Goal: Transaction & Acquisition: Purchase product/service

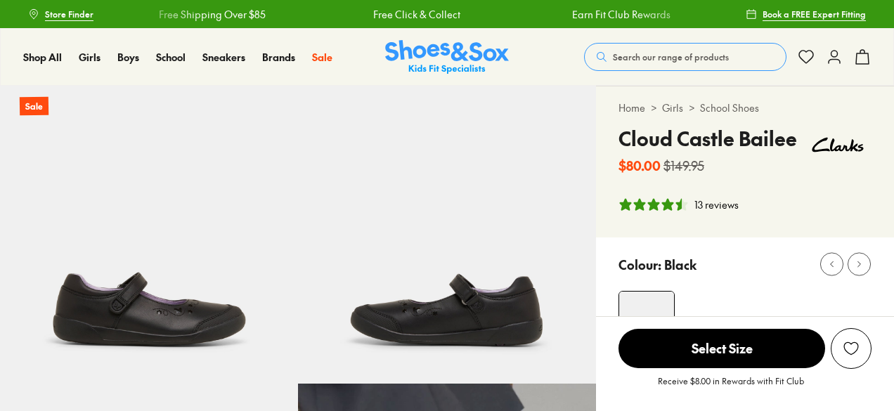
select select "*"
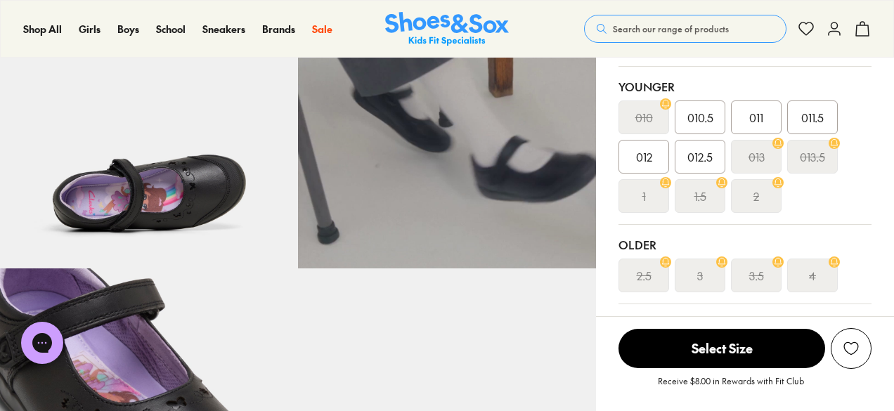
scroll to position [422, 0]
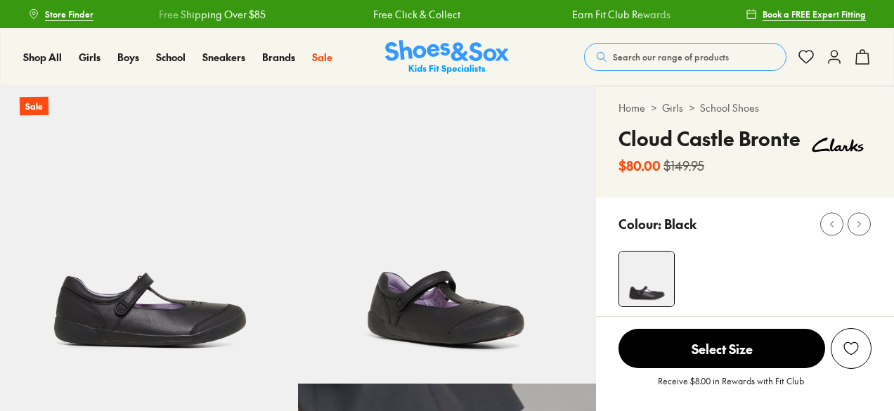
select select "*"
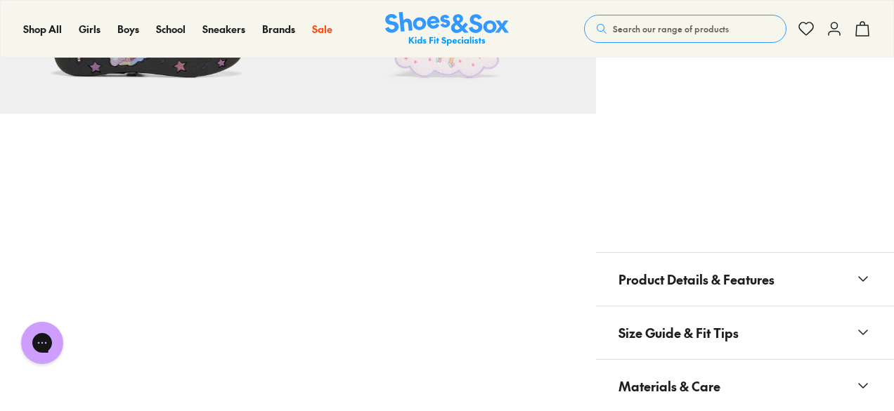
scroll to position [1406, 0]
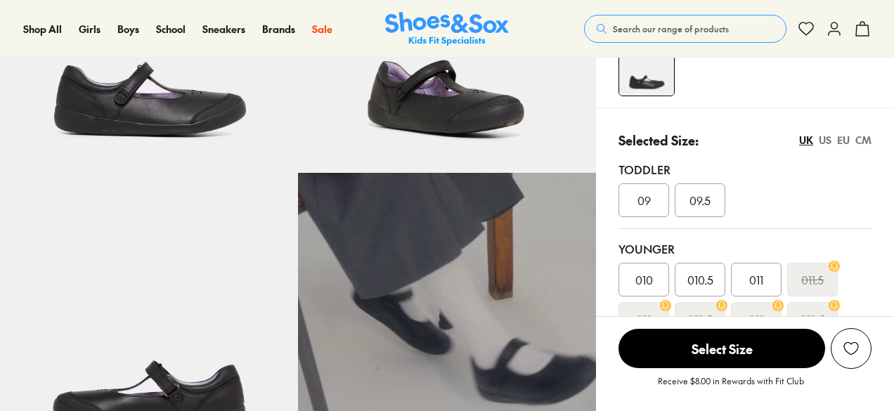
select select "*"
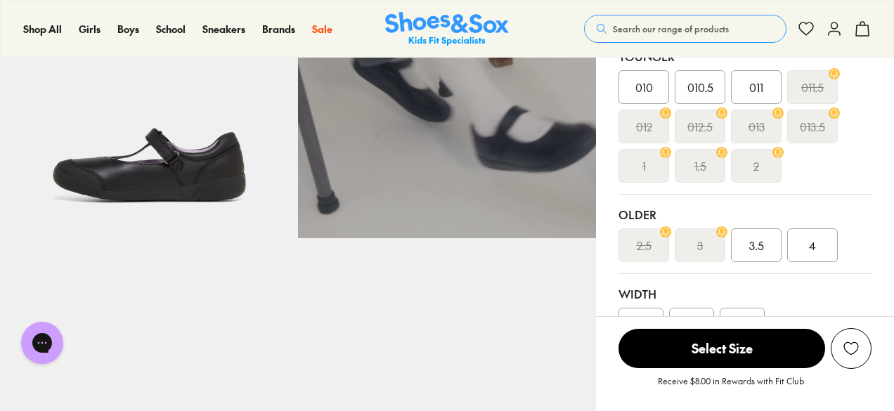
scroll to position [422, 0]
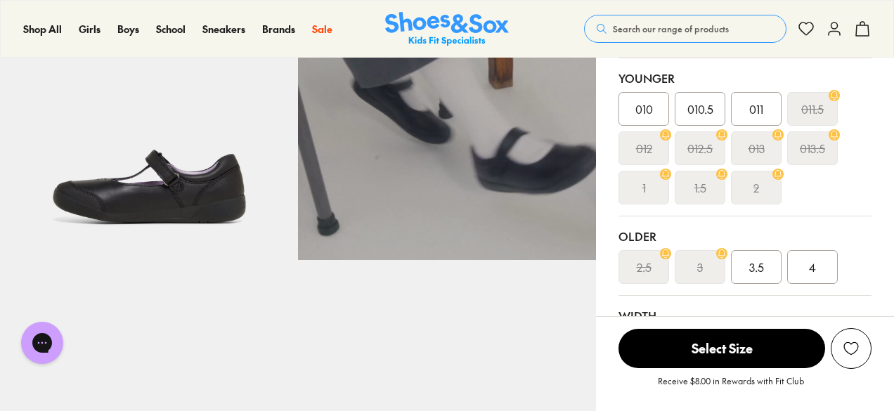
click at [821, 149] on s "013.5" at bounding box center [812, 148] width 25 height 17
